Goal: Transaction & Acquisition: Purchase product/service

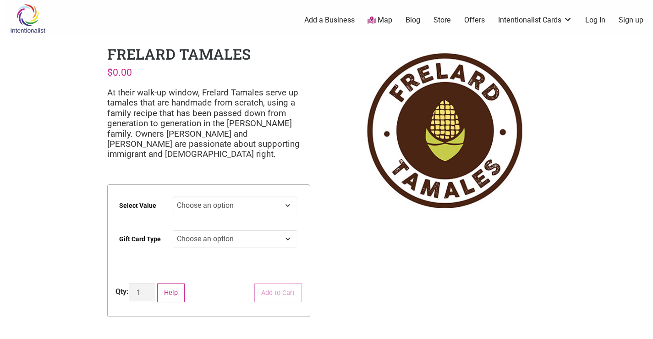
click at [254, 202] on select "Choose an option $25 $50 $100 $200 $500" at bounding box center [235, 205] width 125 height 18
click at [173, 196] on select "Choose an option $25 $50 $100 $200 $500" at bounding box center [235, 205] width 125 height 18
select select "$50"
drag, startPoint x: 201, startPoint y: 236, endPoint x: 171, endPoint y: 267, distance: 43.1
click at [201, 236] on select "Choose an option Physical" at bounding box center [235, 239] width 125 height 18
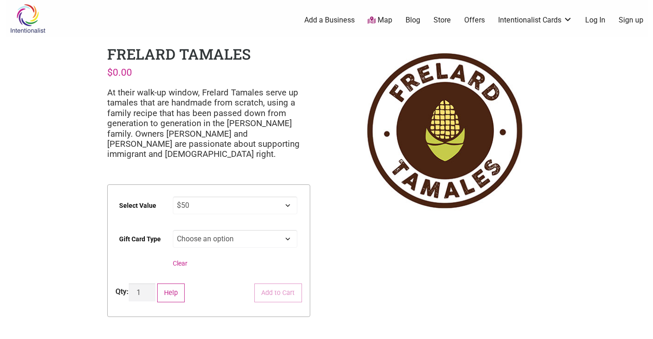
select select "Physical"
click at [173, 230] on select "Choose an option Physical" at bounding box center [235, 239] width 125 height 18
select select "$50"
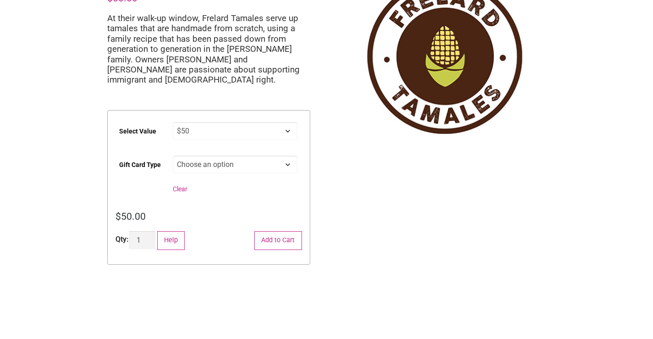
scroll to position [92, 0]
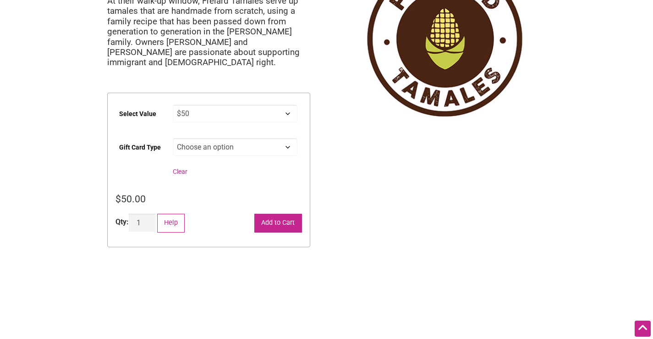
click at [282, 221] on button "Add to Cart" at bounding box center [278, 222] width 48 height 19
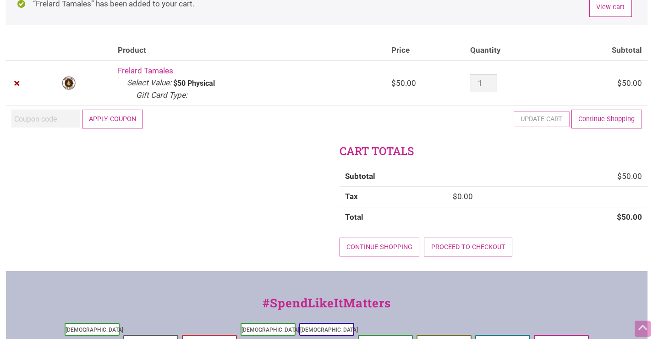
scroll to position [92, 0]
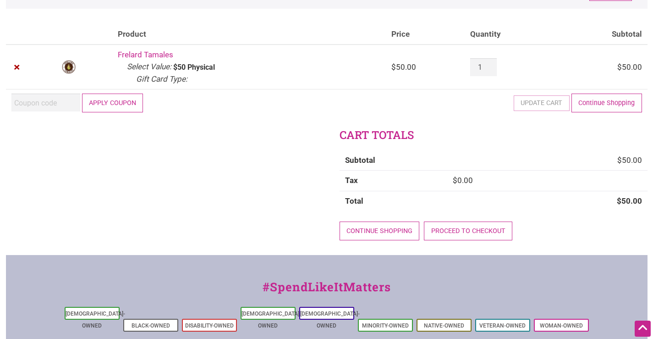
click at [116, 98] on button "Apply coupon" at bounding box center [112, 102] width 61 height 19
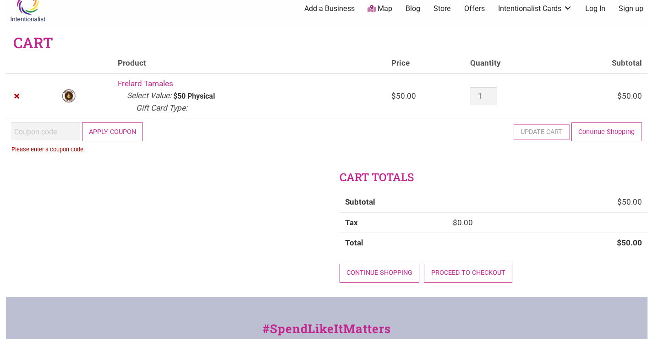
scroll to position [0, 0]
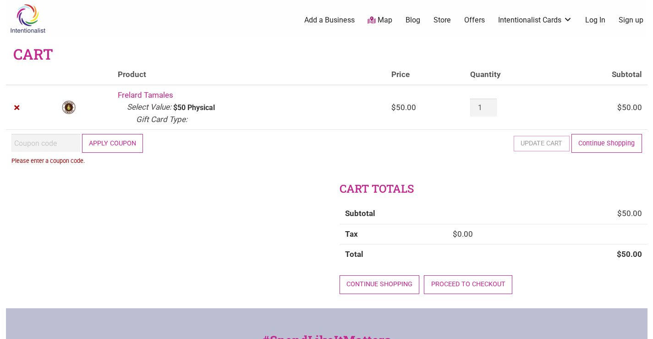
click at [18, 144] on input "Coupon:" at bounding box center [45, 143] width 69 height 18
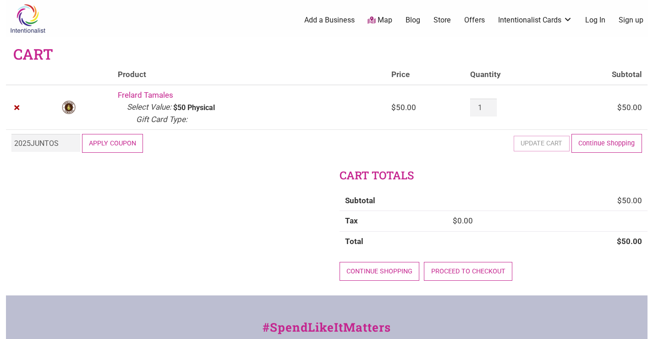
type input "2025JUNTOS"
click at [110, 139] on button "Apply coupon" at bounding box center [112, 143] width 61 height 19
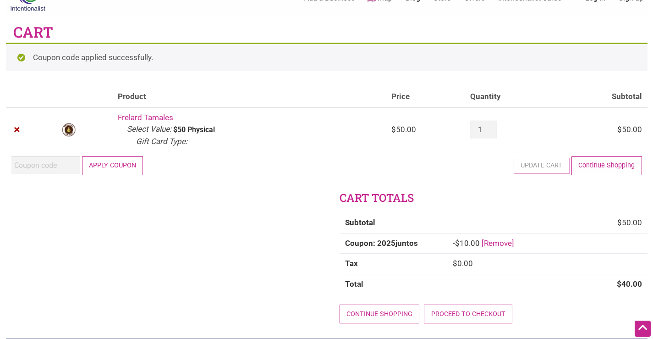
scroll to position [19, 0]
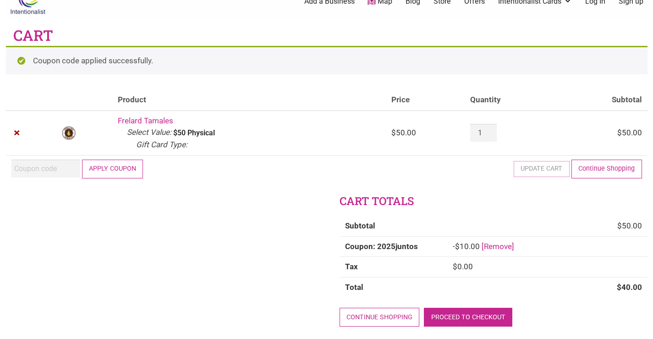
click at [461, 315] on link "Proceed to checkout" at bounding box center [468, 316] width 88 height 19
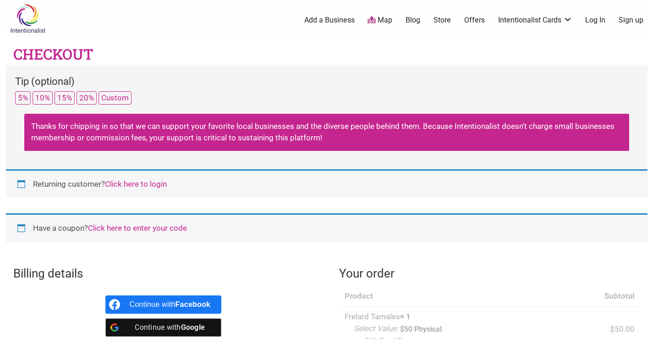
select select "WA"
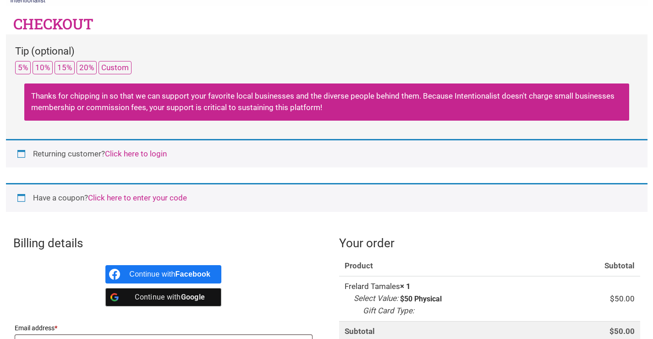
scroll to position [46, 0]
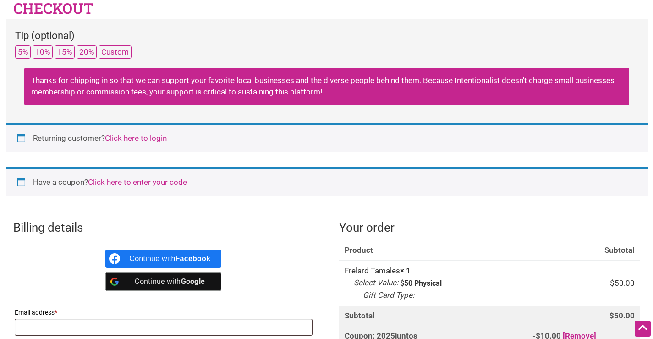
click at [21, 137] on div "Returning customer? Click here to login" at bounding box center [326, 137] width 641 height 29
click at [22, 140] on div "Returning customer? Click here to login" at bounding box center [326, 137] width 641 height 29
click at [122, 137] on link "Click here to login" at bounding box center [136, 137] width 62 height 9
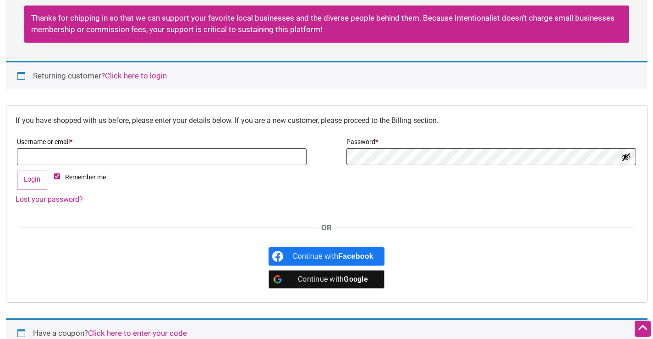
scroll to position [190, 0]
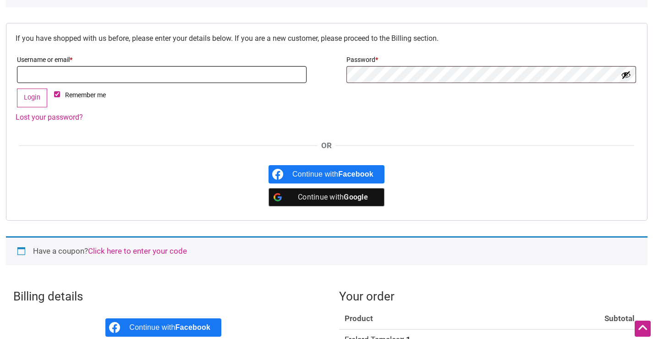
click at [38, 74] on input "Username or email * Required" at bounding box center [162, 74] width 290 height 17
type input "[EMAIL_ADDRESS][DOMAIN_NAME]"
click at [37, 96] on button "Login" at bounding box center [32, 97] width 31 height 19
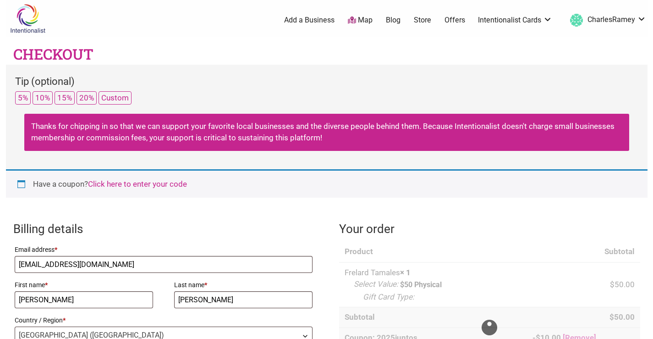
select select "WA"
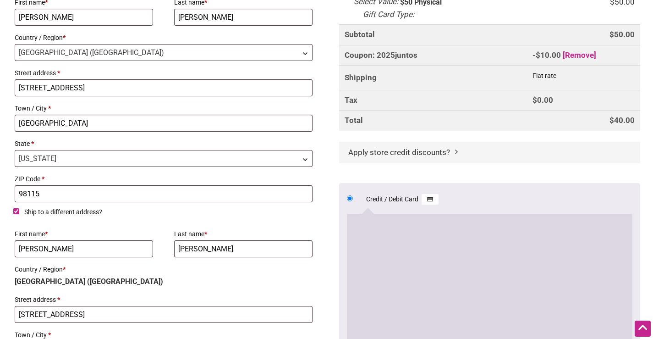
scroll to position [275, 0]
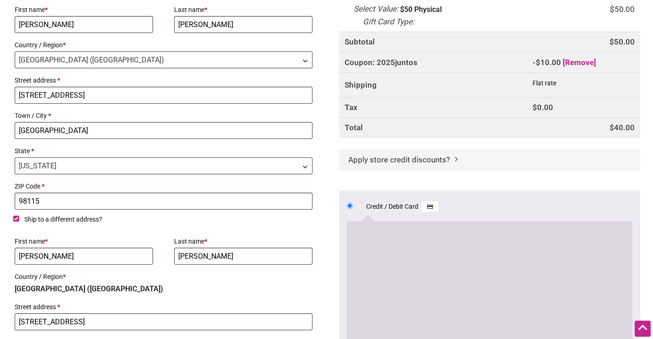
click at [16, 219] on input "Ship to a different address?" at bounding box center [16, 218] width 6 height 6
checkbox input "false"
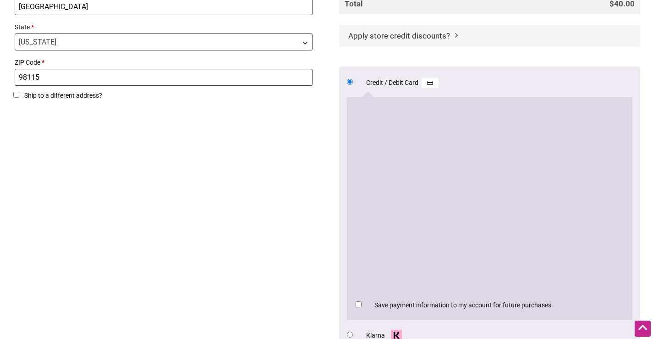
scroll to position [458, 0]
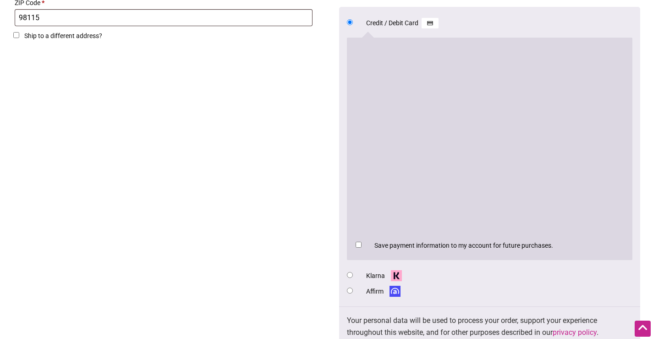
click at [573, 247] on p "Save payment information to my account for future purchases." at bounding box center [489, 245] width 271 height 16
click at [359, 245] on input "Save payment information to my account for future purchases." at bounding box center [358, 244] width 6 height 6
checkbox input "true"
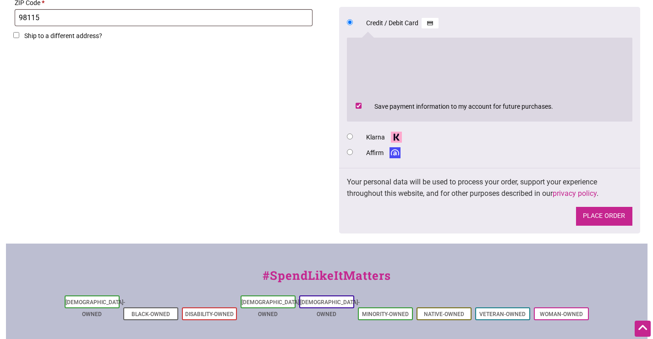
click at [603, 212] on button "Place order" at bounding box center [604, 216] width 56 height 19
